Goal: Information Seeking & Learning: Learn about a topic

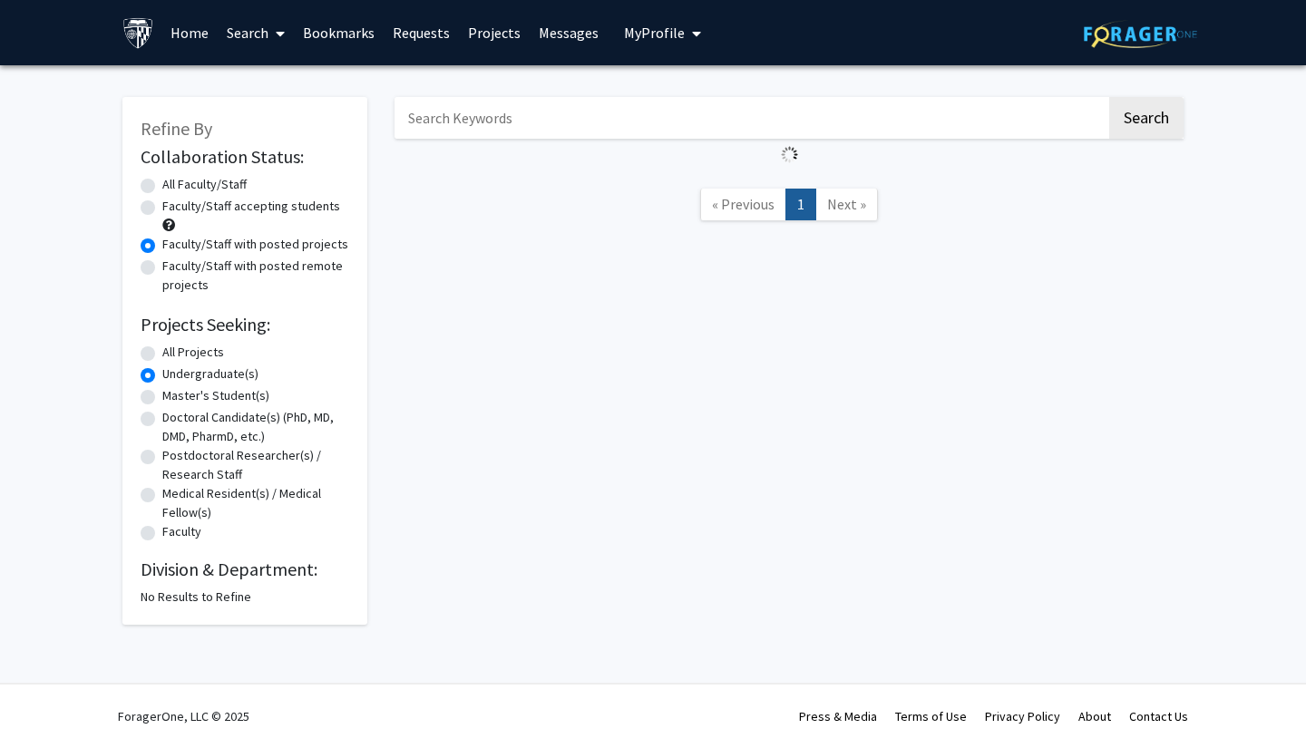
radio input "true"
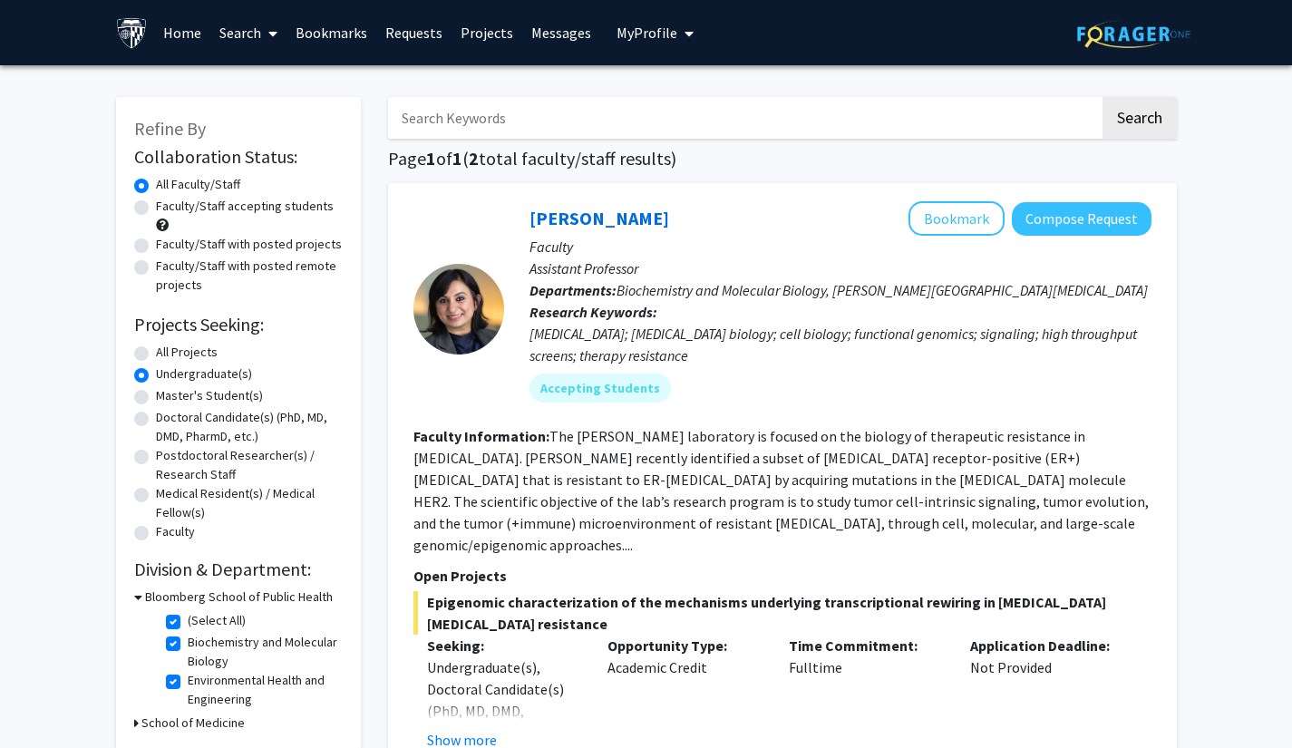
radio input "true"
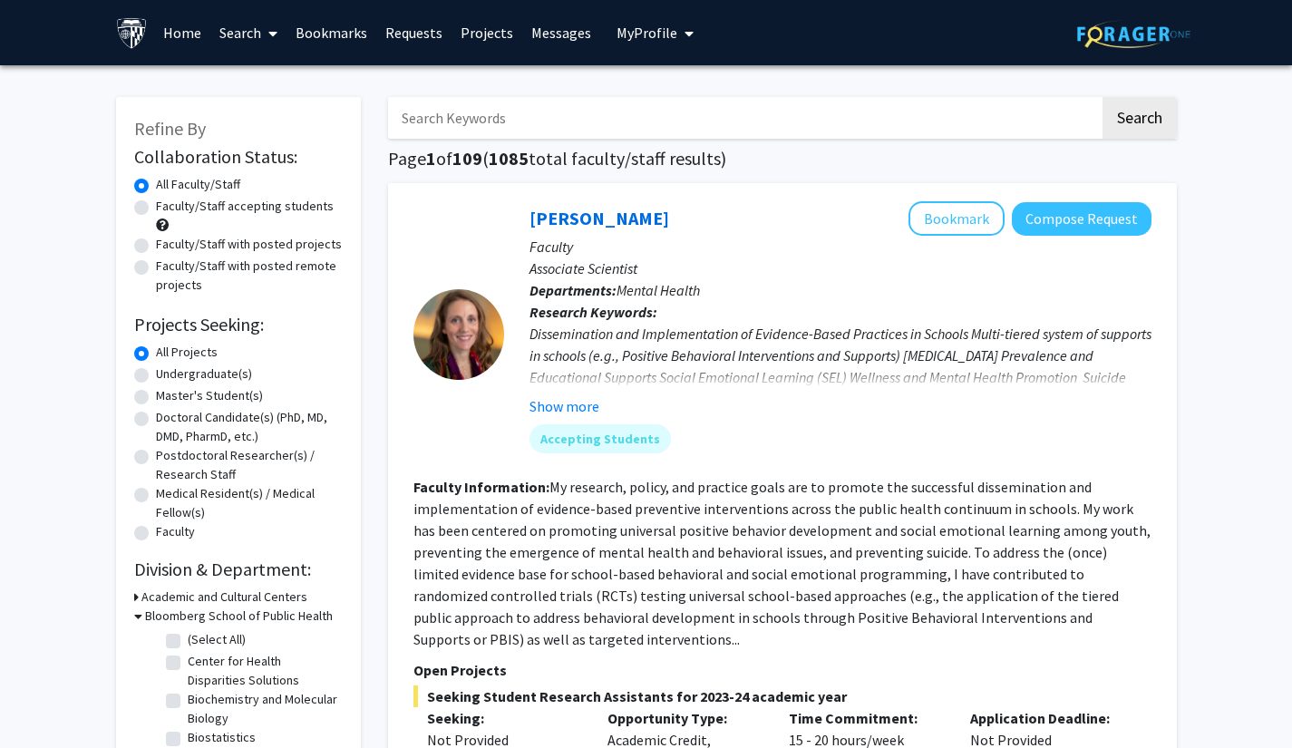
checkbox input "false"
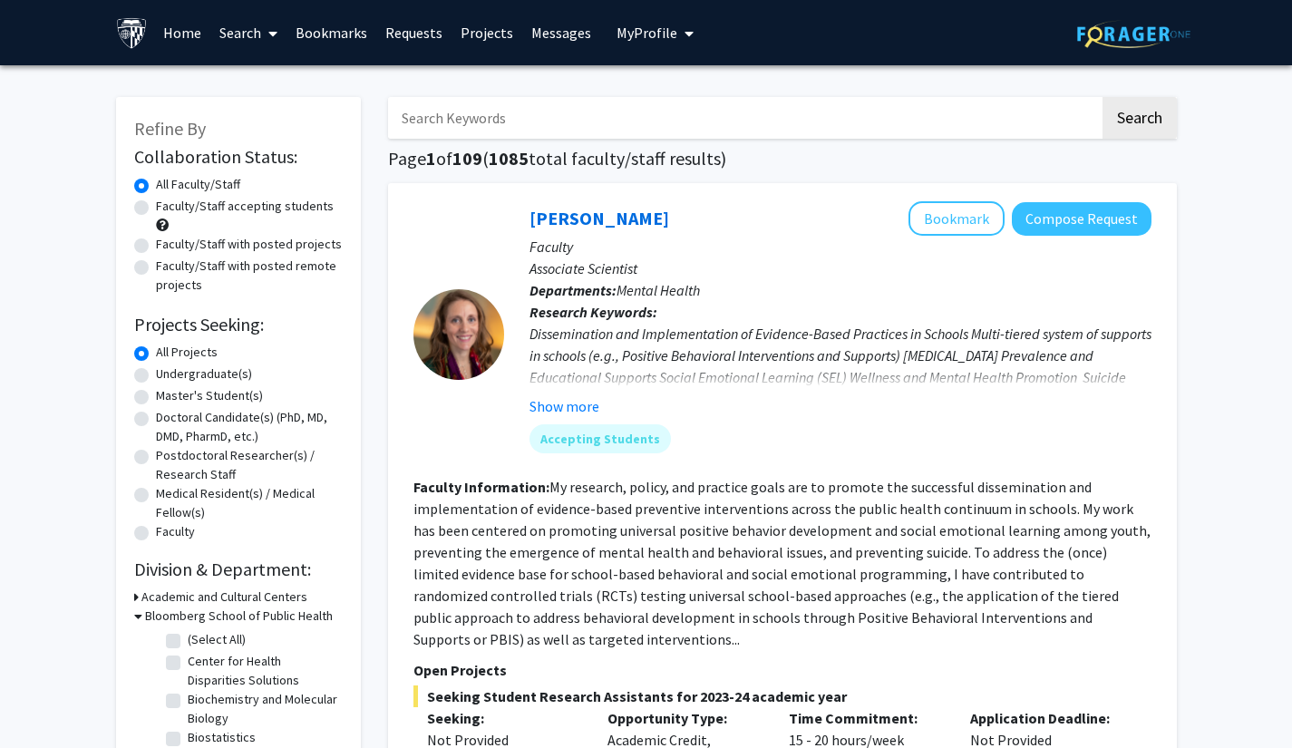
checkbox input "false"
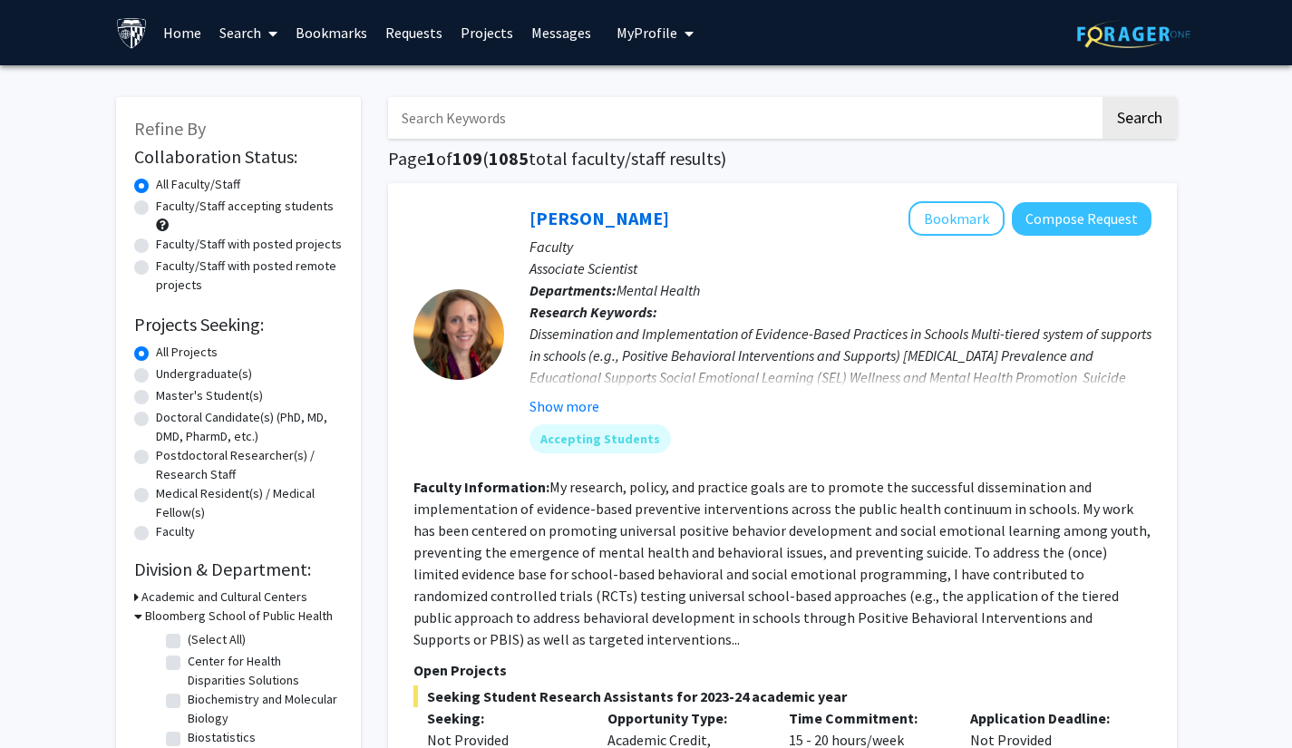
checkbox input "false"
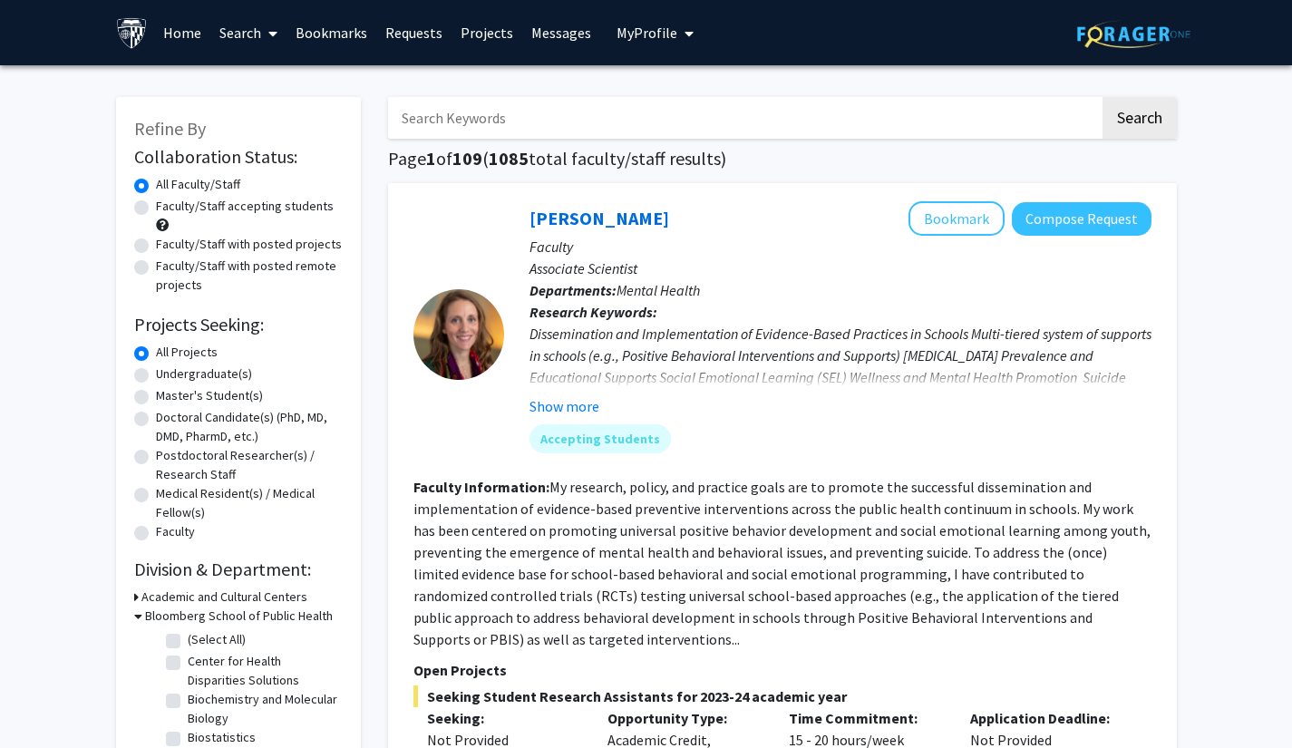
checkbox input "false"
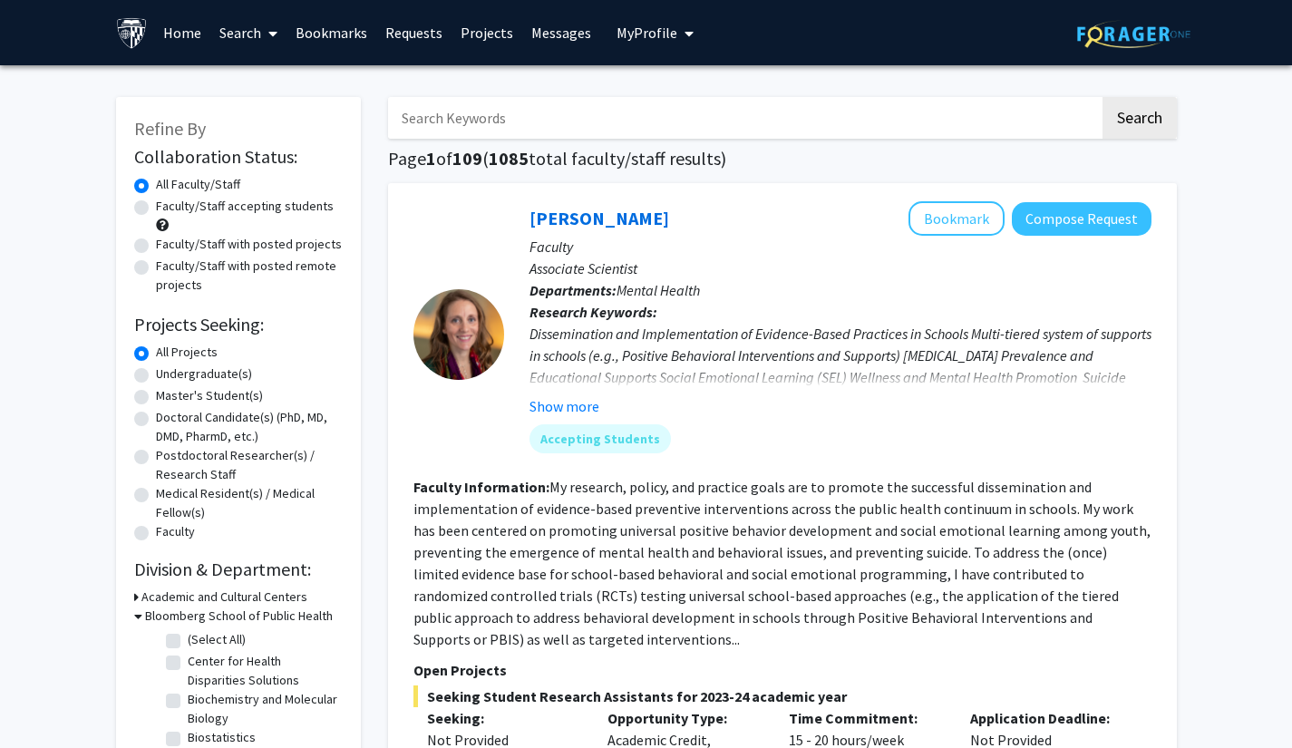
checkbox input "false"
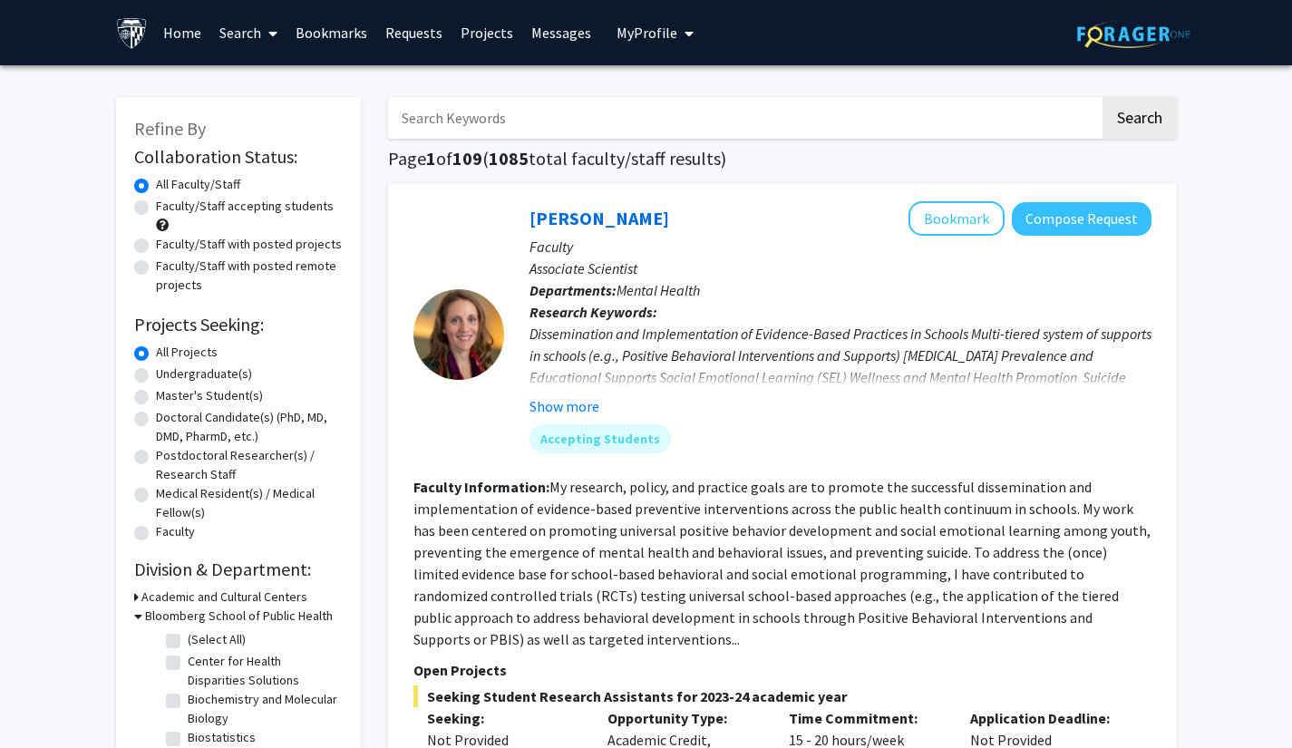
checkbox input "false"
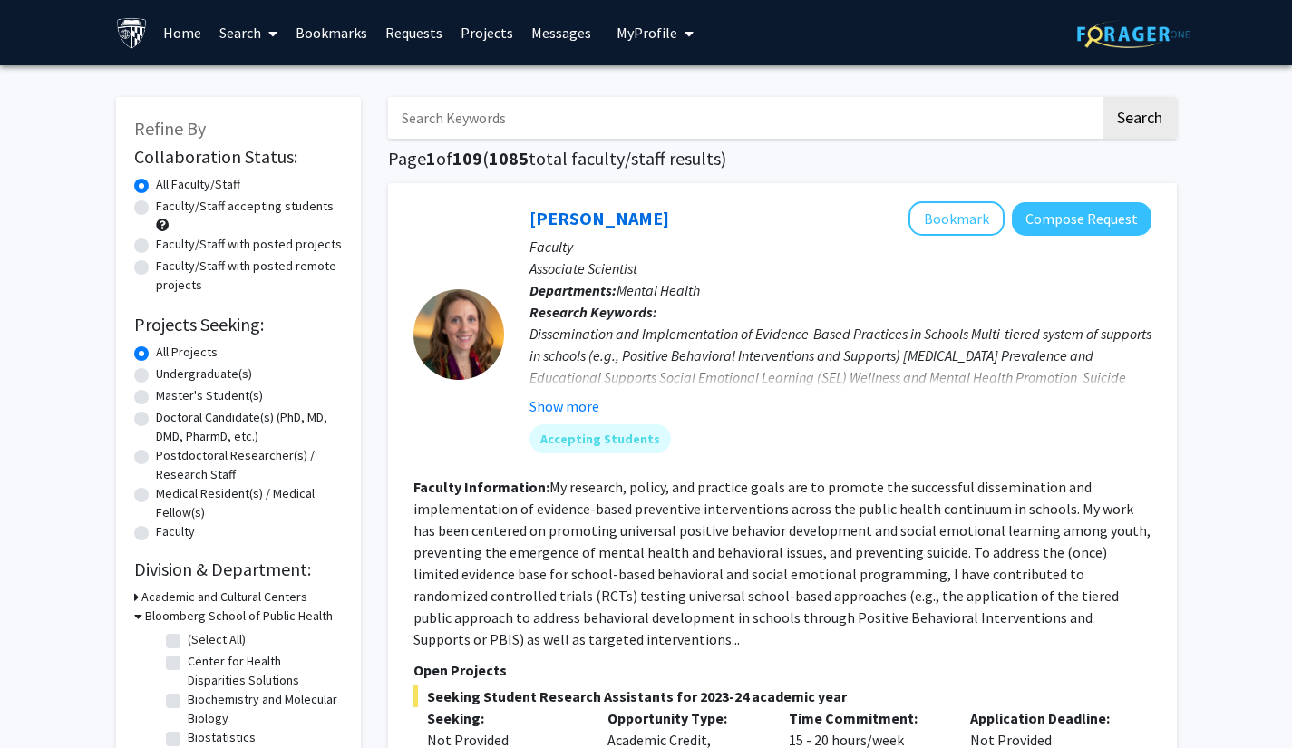
checkbox input "false"
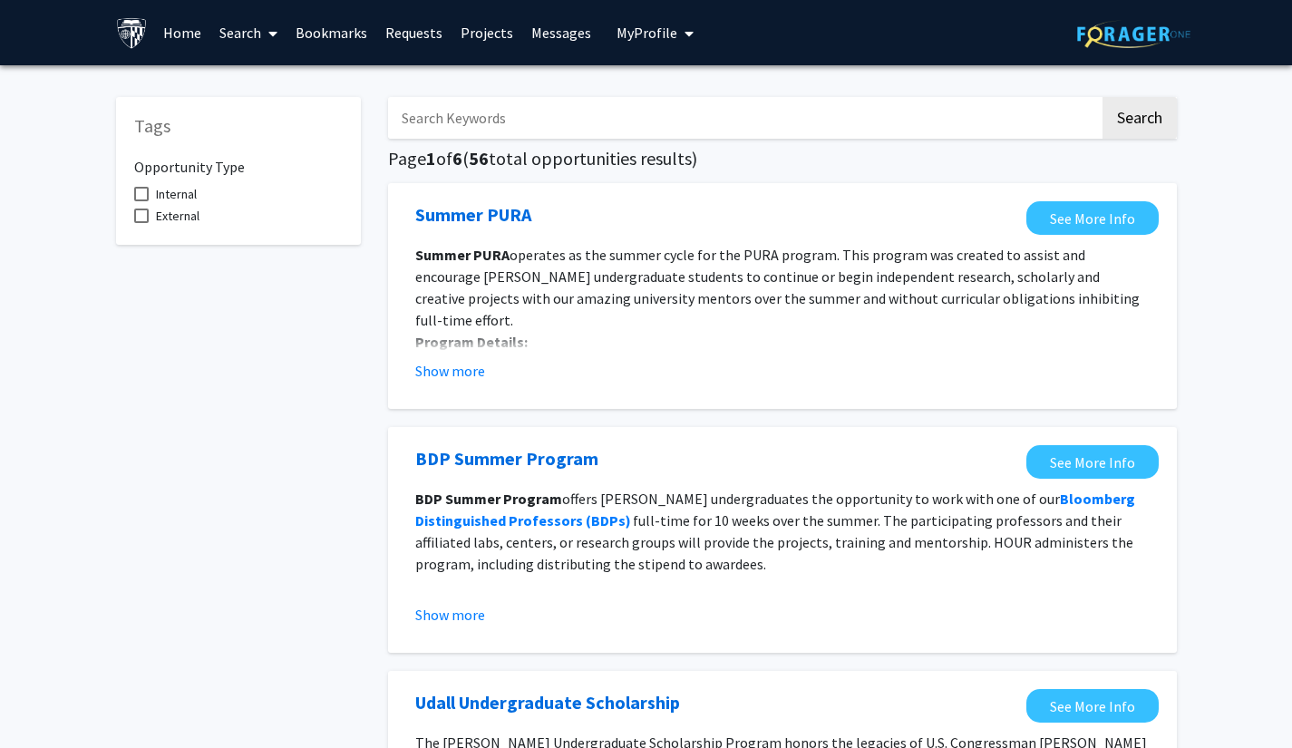
click at [272, 34] on icon at bounding box center [272, 33] width 9 height 15
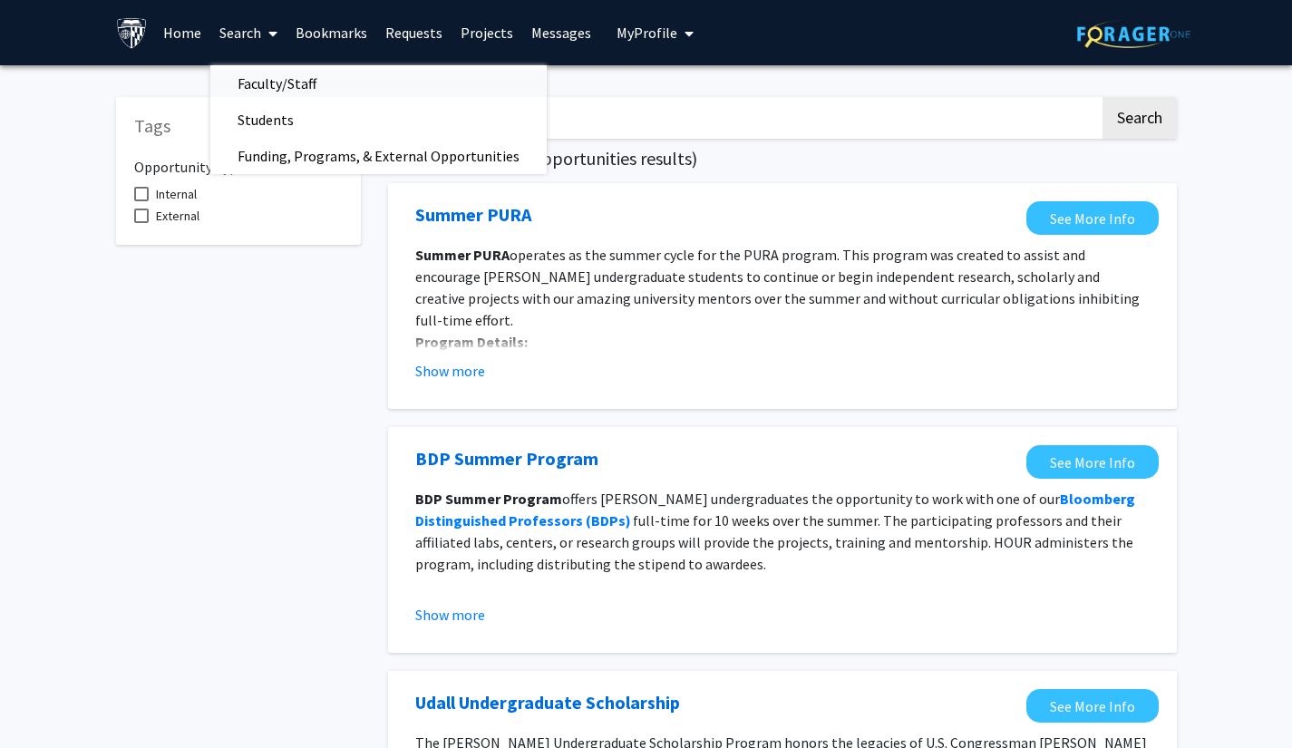
click at [290, 72] on span "Faculty/Staff" at bounding box center [276, 83] width 133 height 36
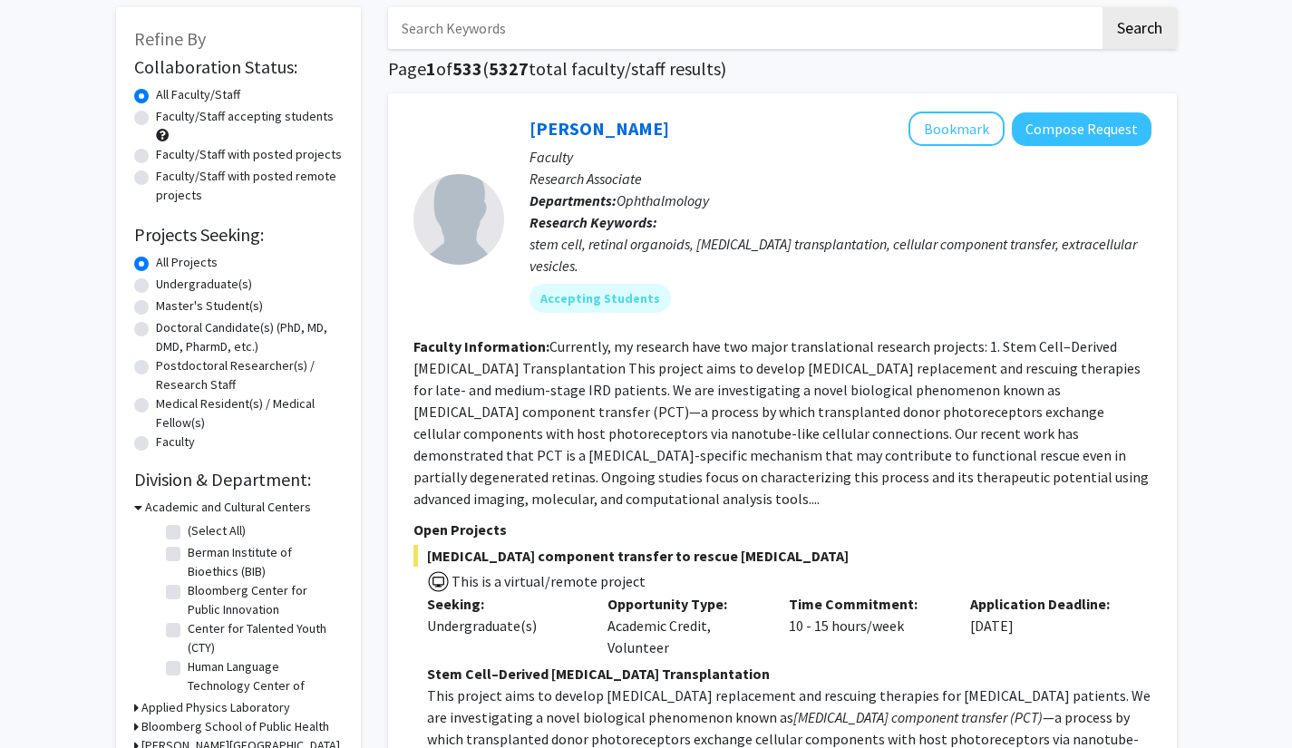
scroll to position [93, 0]
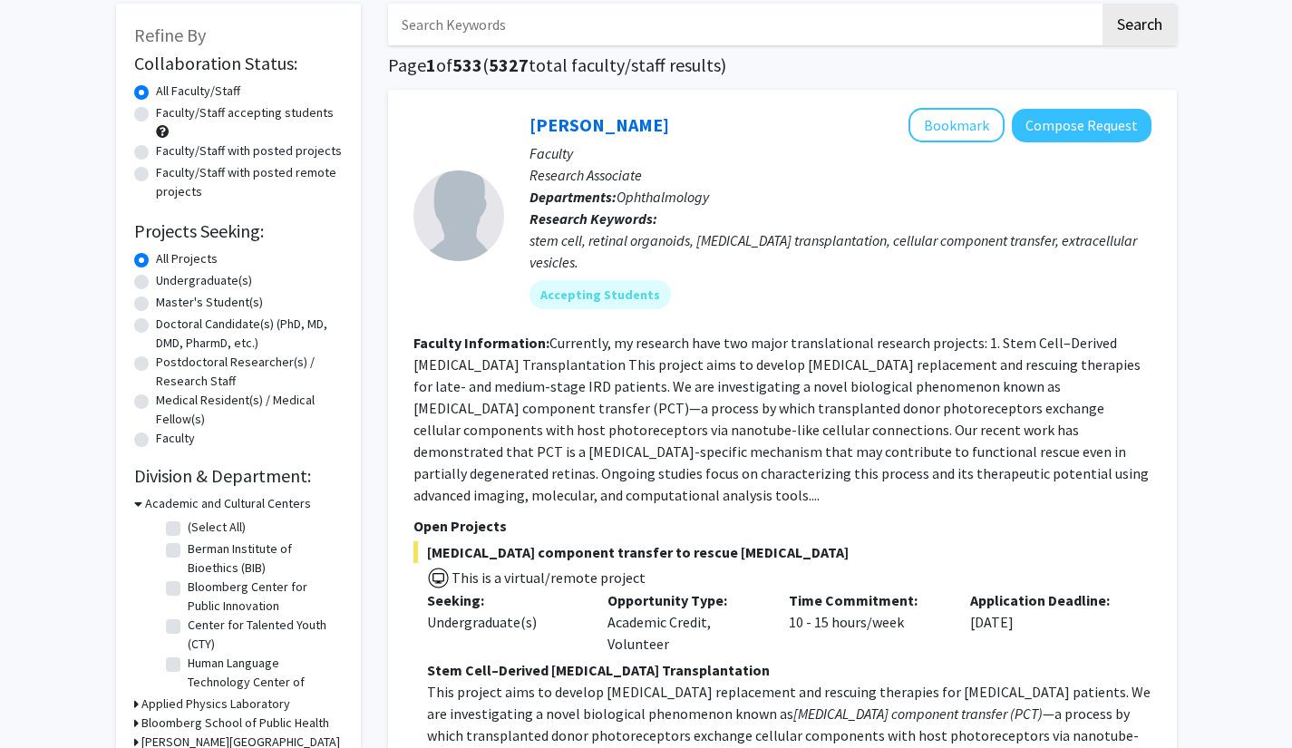
click at [215, 271] on label "Undergraduate(s)" at bounding box center [204, 280] width 96 height 19
click at [168, 271] on input "Undergraduate(s)" at bounding box center [162, 277] width 12 height 12
radio input "true"
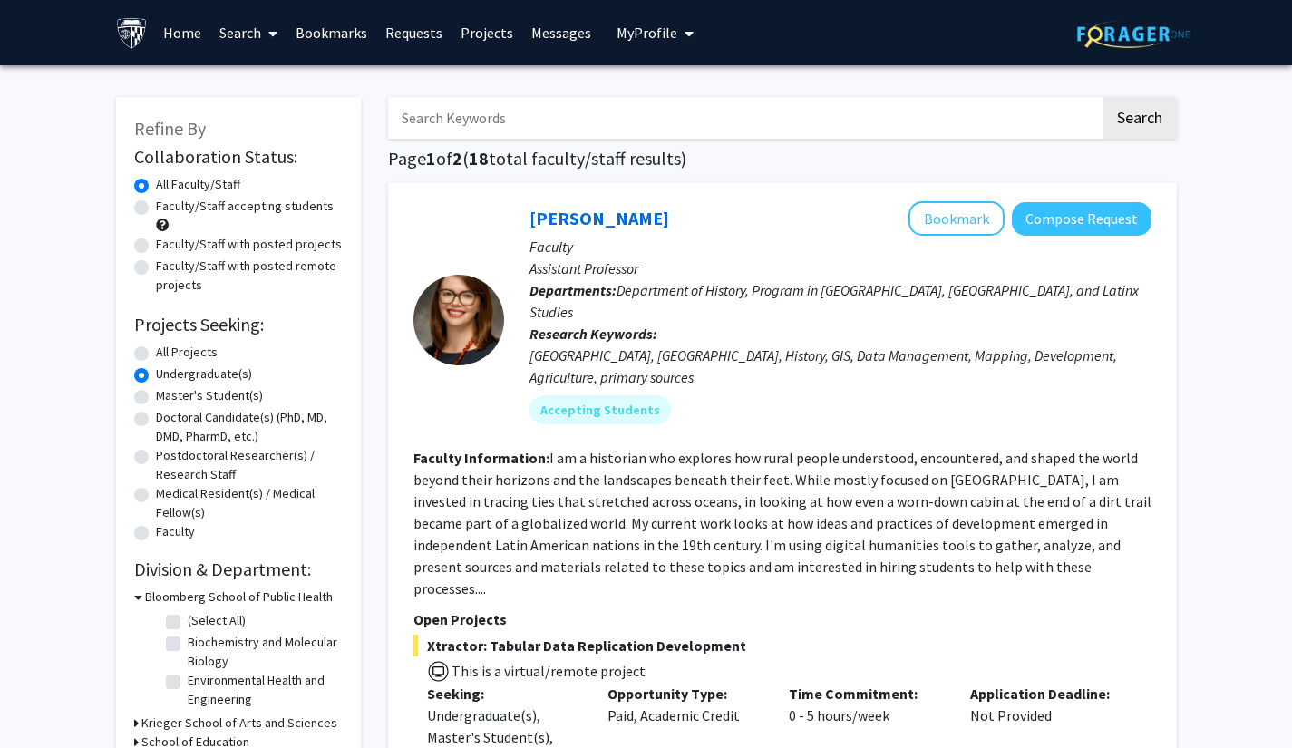
click at [249, 240] on label "Faculty/Staff with posted projects" at bounding box center [249, 244] width 186 height 19
click at [168, 240] on input "Faculty/Staff with posted projects" at bounding box center [162, 241] width 12 height 12
radio input "true"
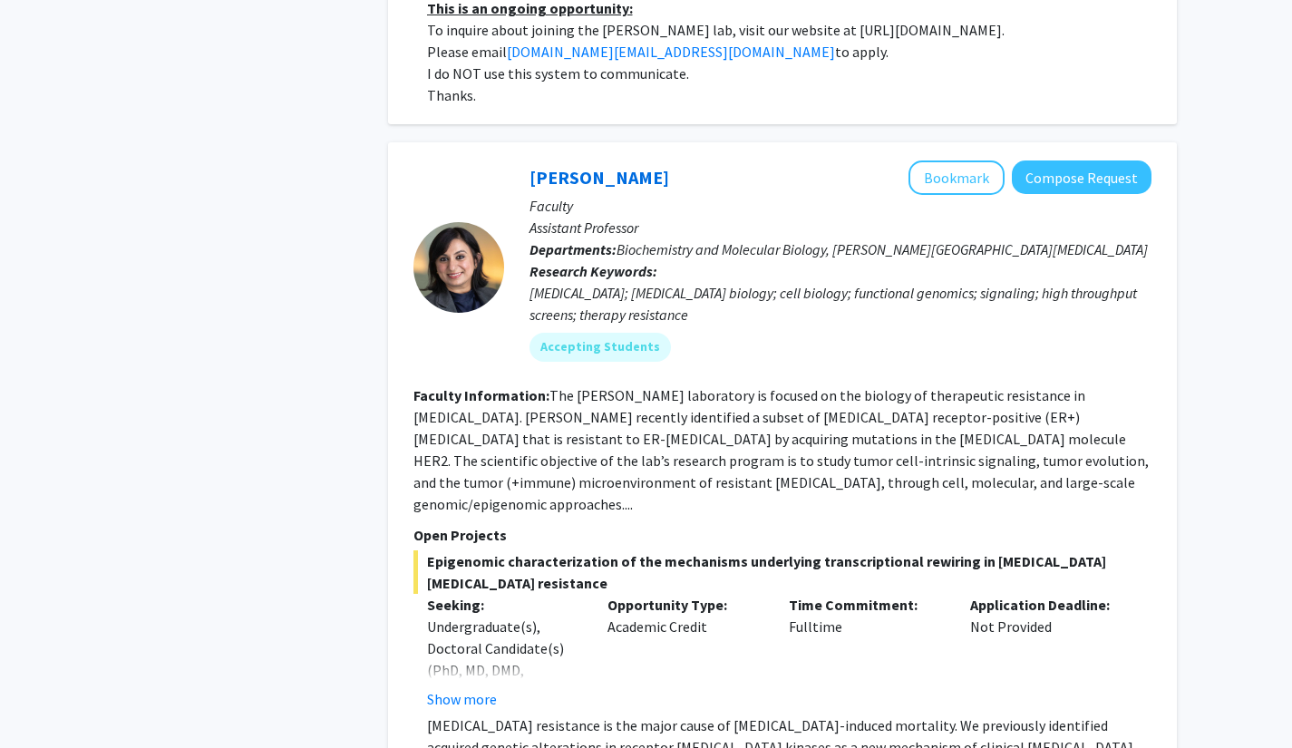
scroll to position [8042, 0]
